Goal: Find specific page/section: Find specific page/section

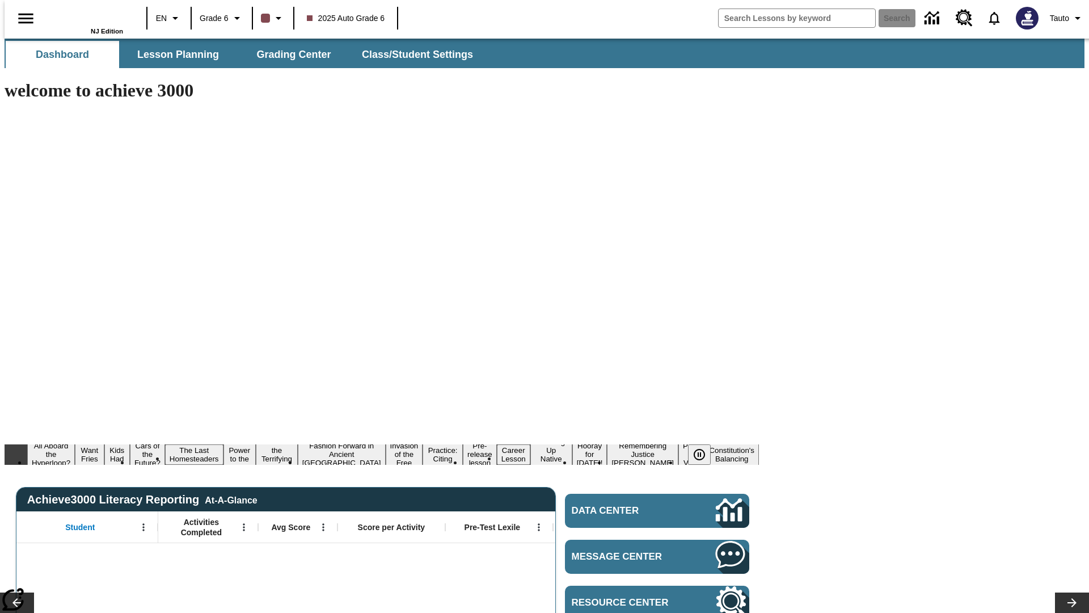
type input "-1"
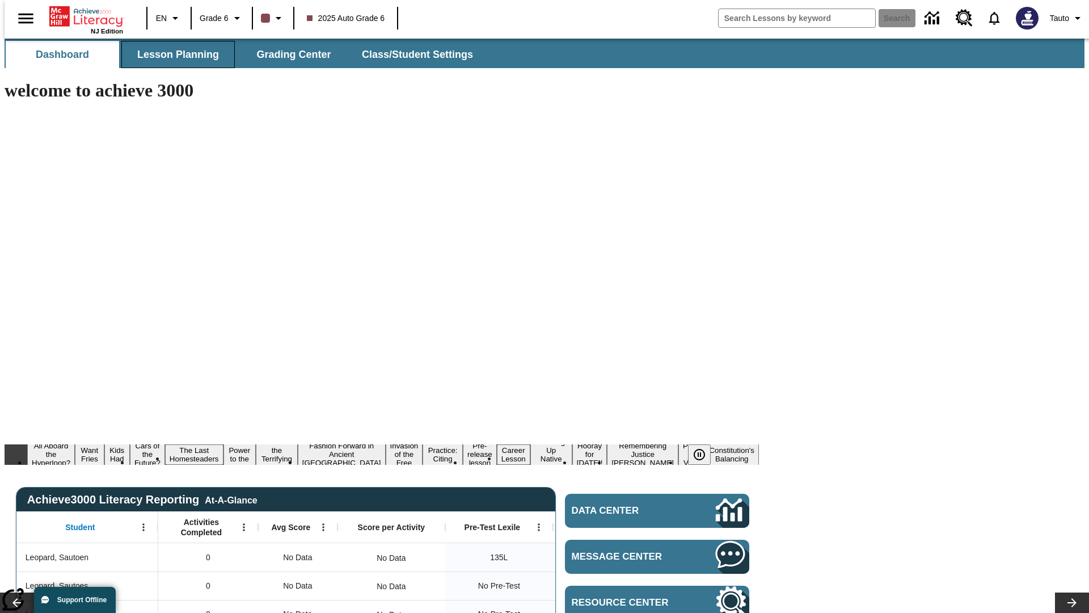
click at [174, 54] on span "Lesson Planning" at bounding box center [178, 54] width 82 height 13
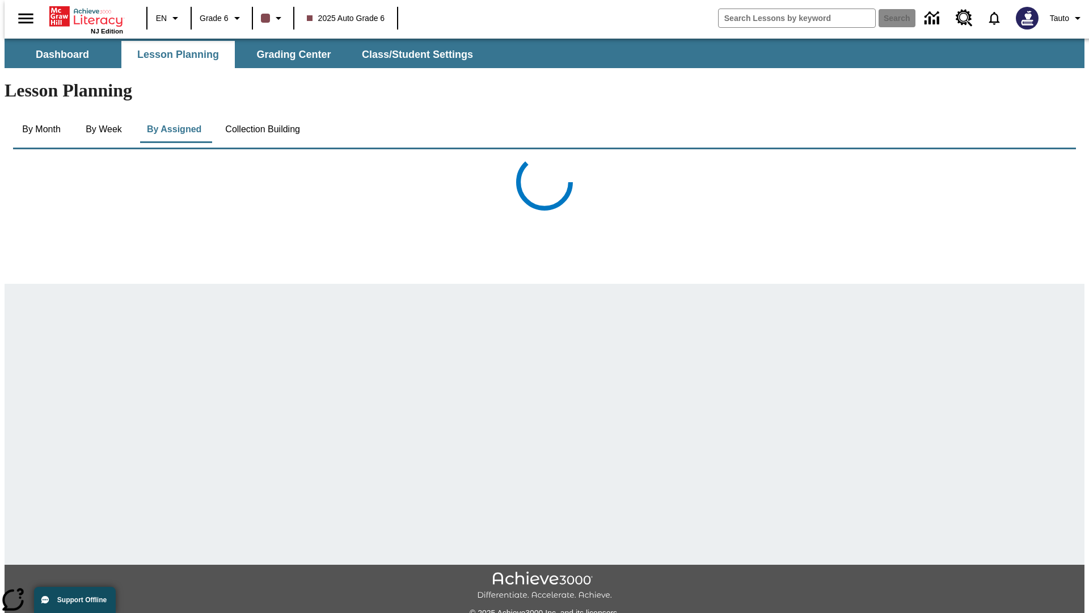
click at [262, 116] on button "Collection Building" at bounding box center [262, 129] width 93 height 27
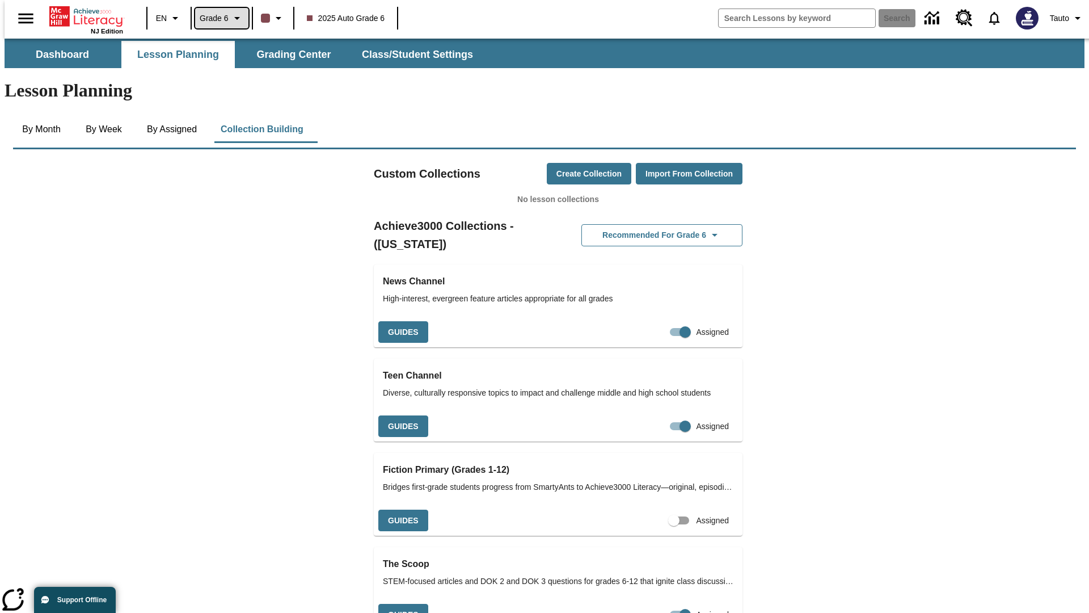
click at [217, 18] on span "Grade 6" at bounding box center [214, 18] width 29 height 12
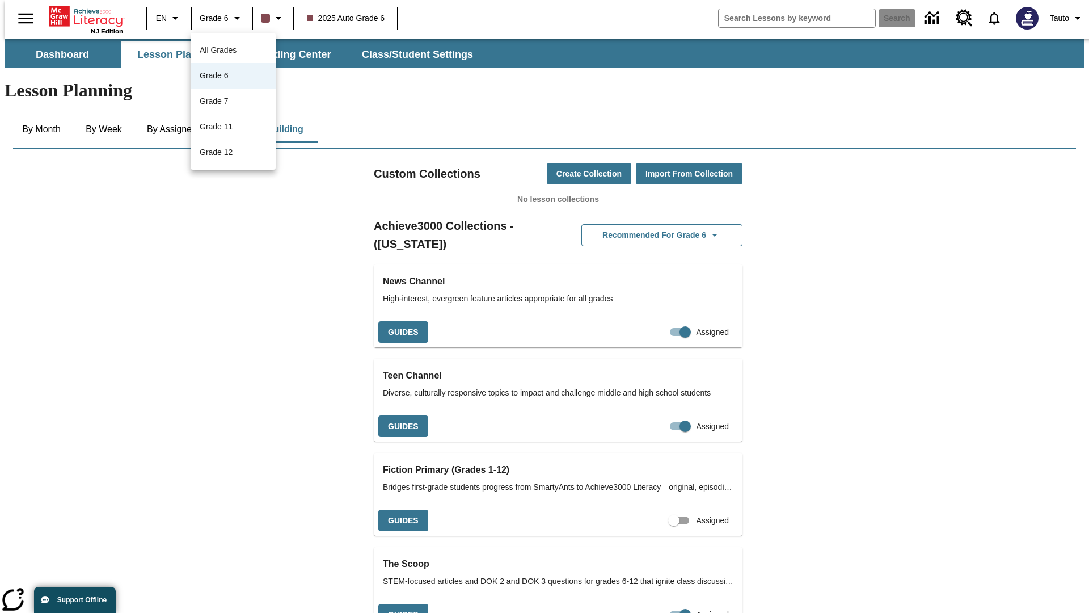
click at [233, 50] on span "All Grades" at bounding box center [218, 49] width 37 height 9
